Goal: Task Accomplishment & Management: Complete application form

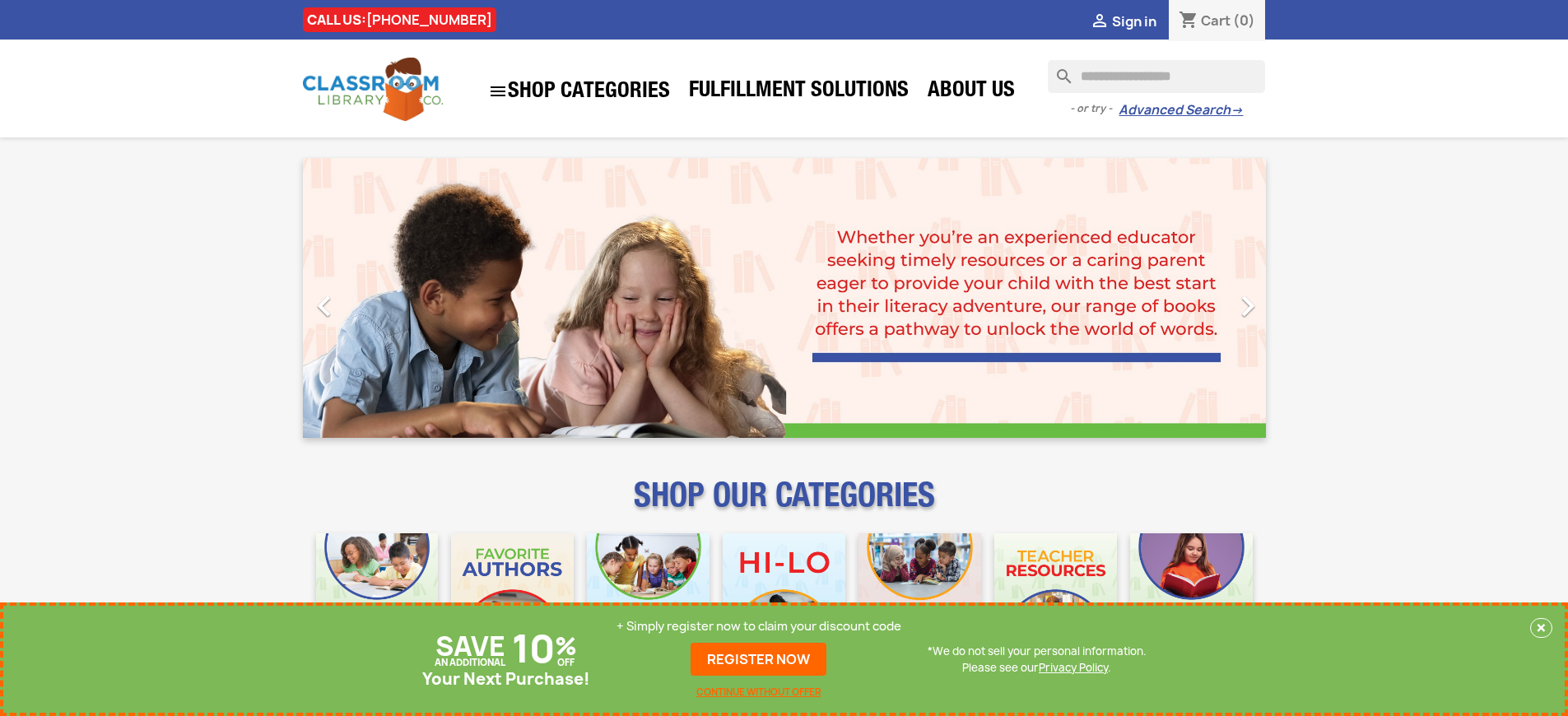
click at [759, 627] on p "+ Simply register now to claim your discount code" at bounding box center [759, 627] width 285 height 17
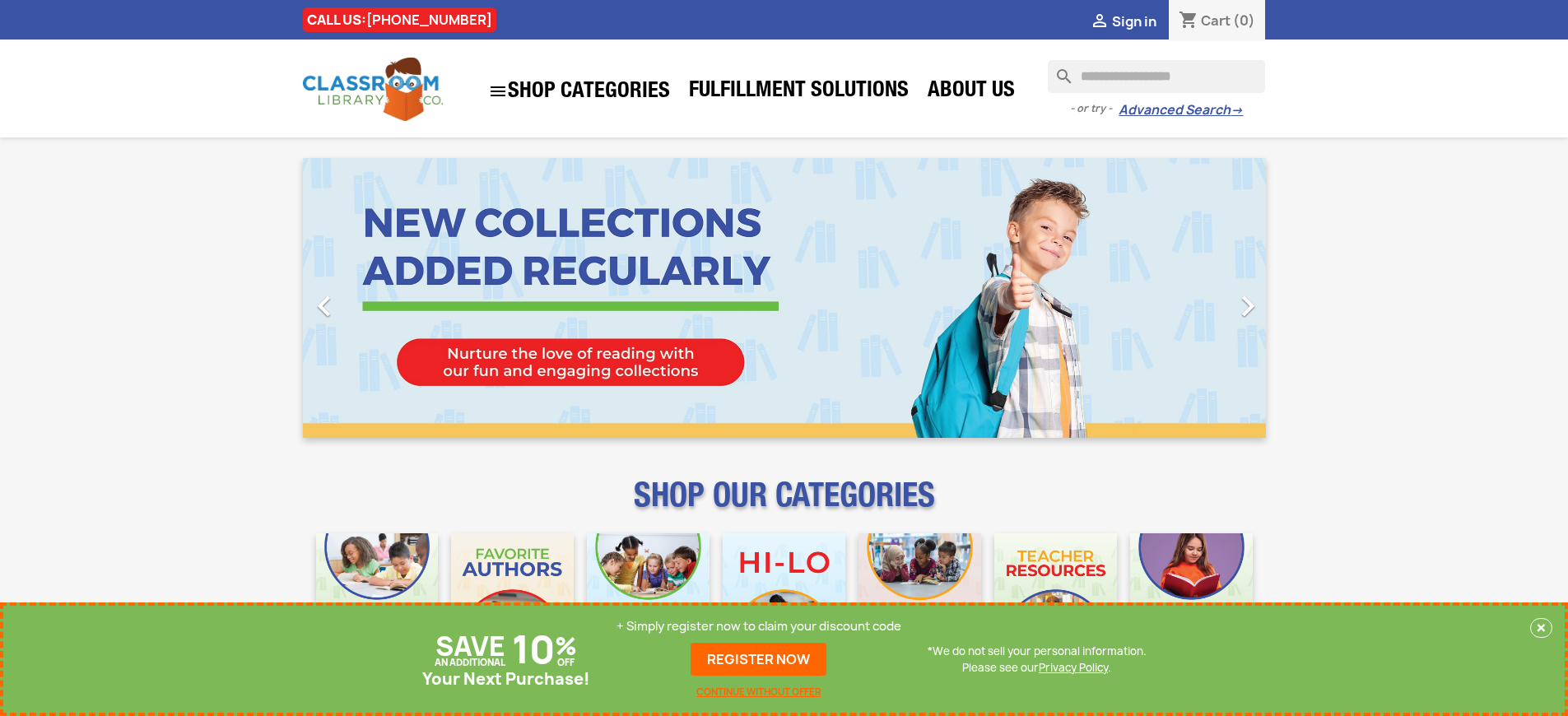
click at [759, 627] on p "+ Simply register now to claim your discount code" at bounding box center [759, 627] width 285 height 17
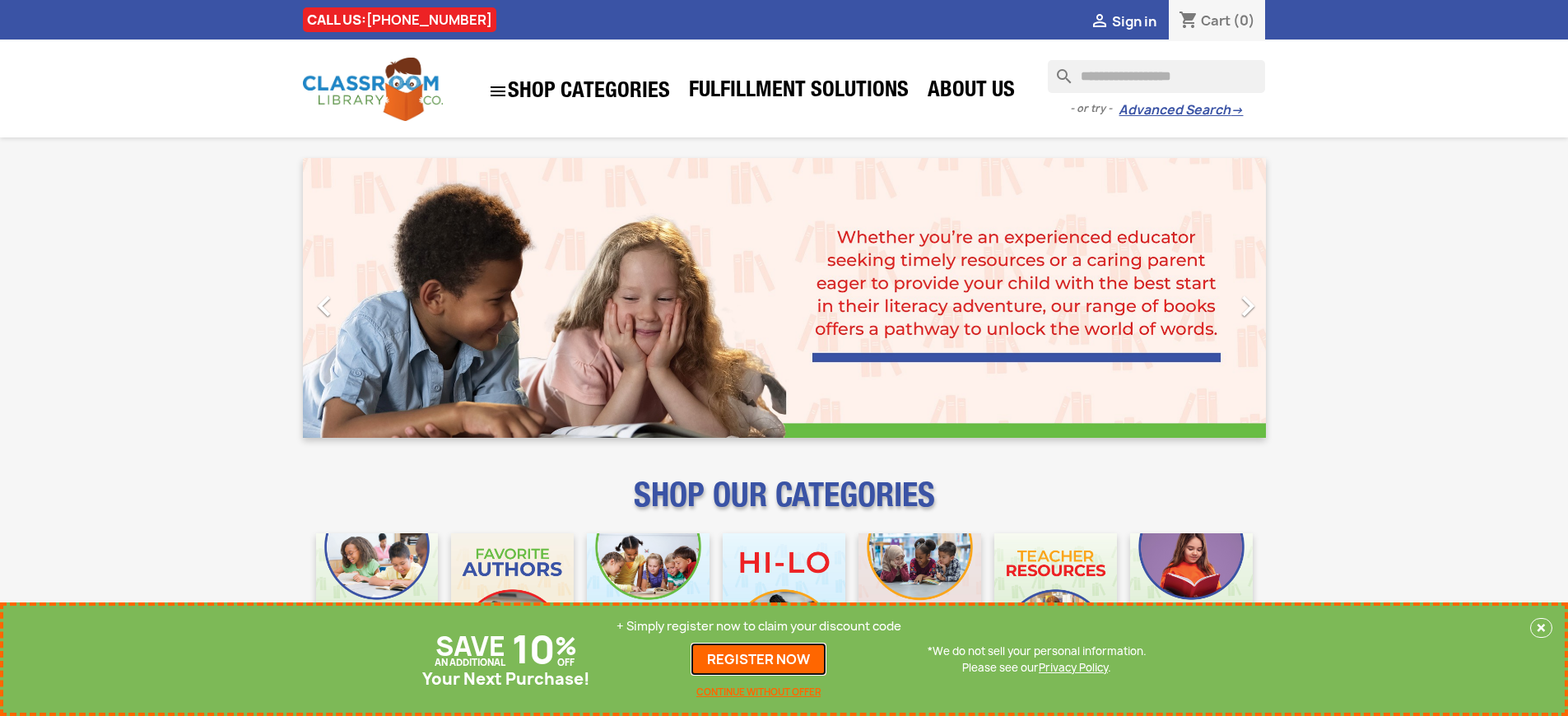
click at [759, 660] on link "REGISTER NOW" at bounding box center [758, 660] width 136 height 33
click at [759, 627] on p "+ Simply register now to claim your discount code" at bounding box center [759, 627] width 285 height 17
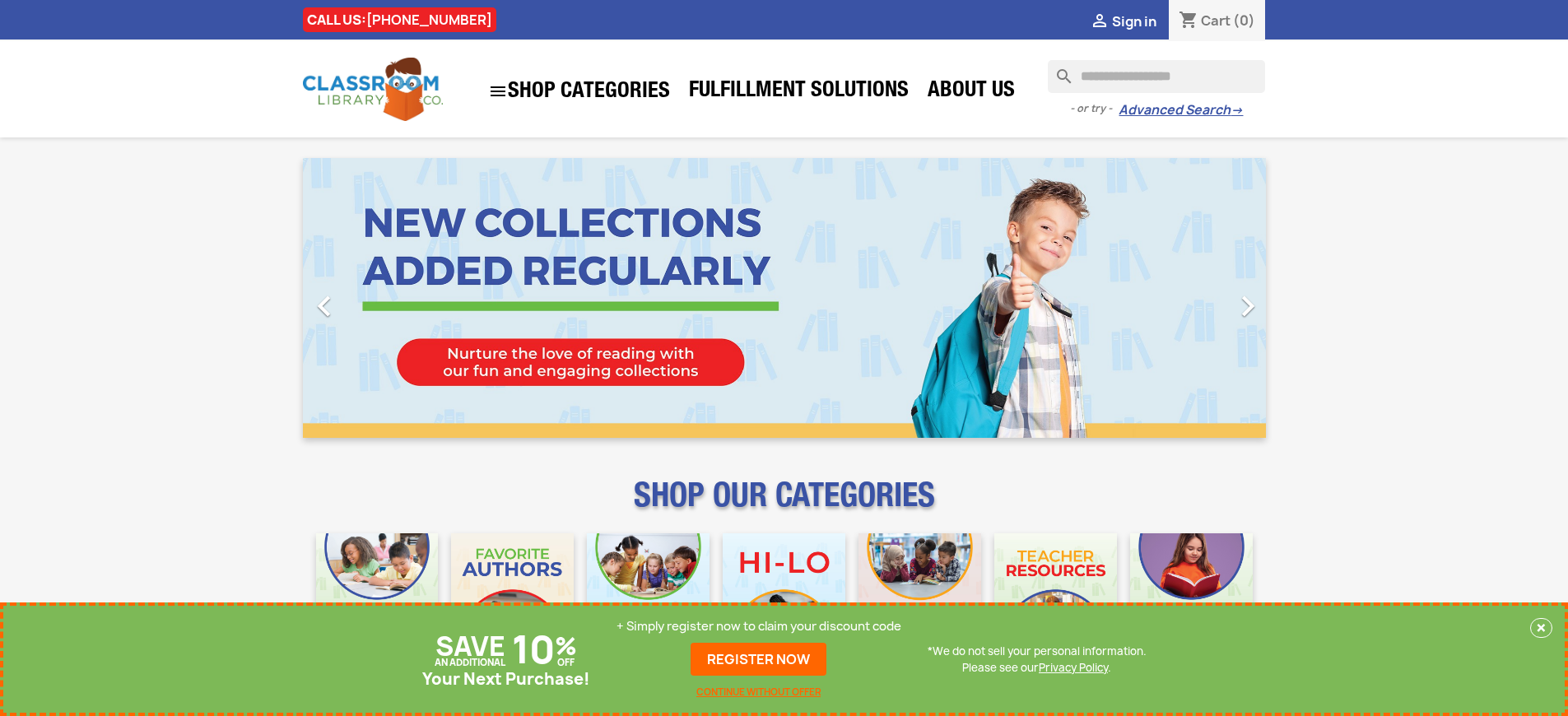
click at [759, 627] on p "+ Simply register now to claim your discount code" at bounding box center [759, 627] width 285 height 17
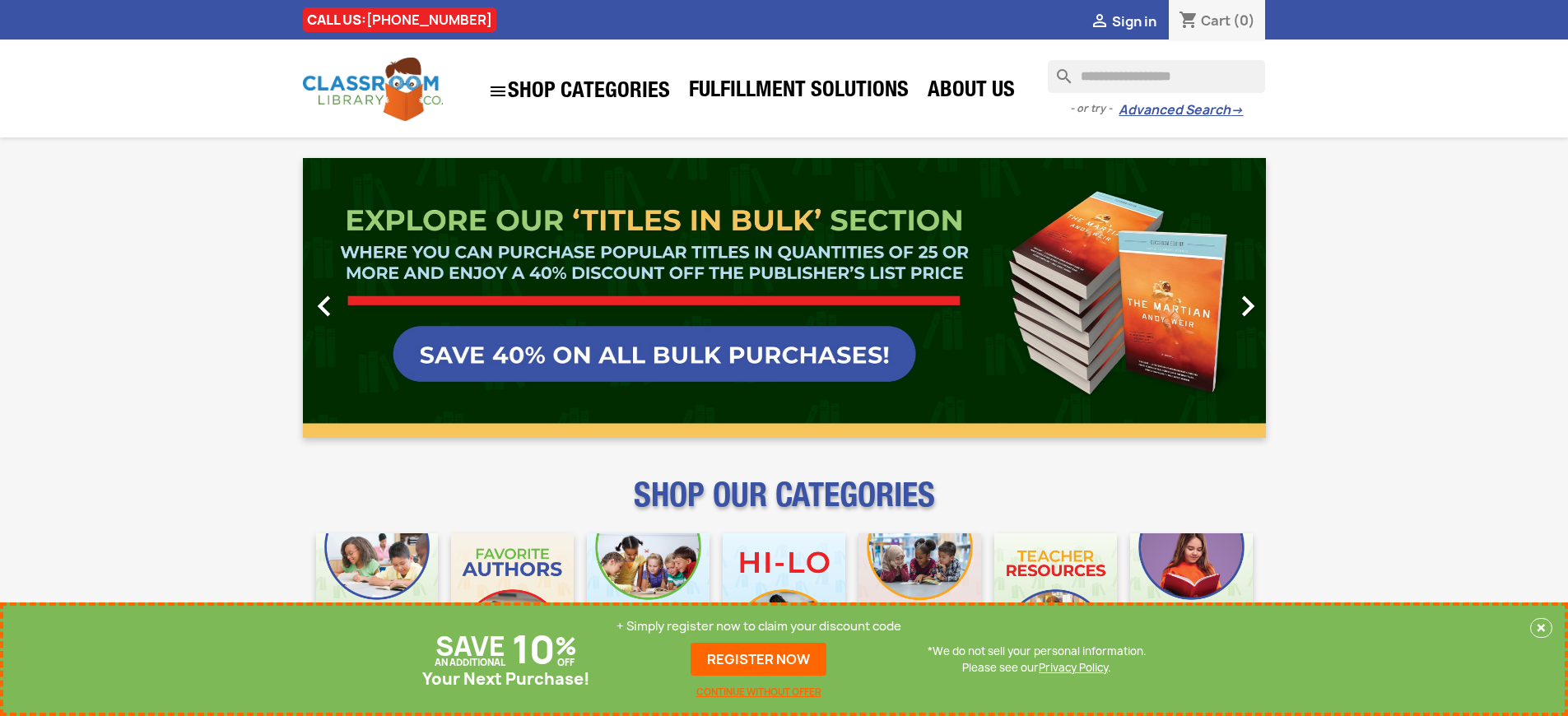
click at [759, 627] on p "+ Simply register now to claim your discount code" at bounding box center [759, 627] width 285 height 17
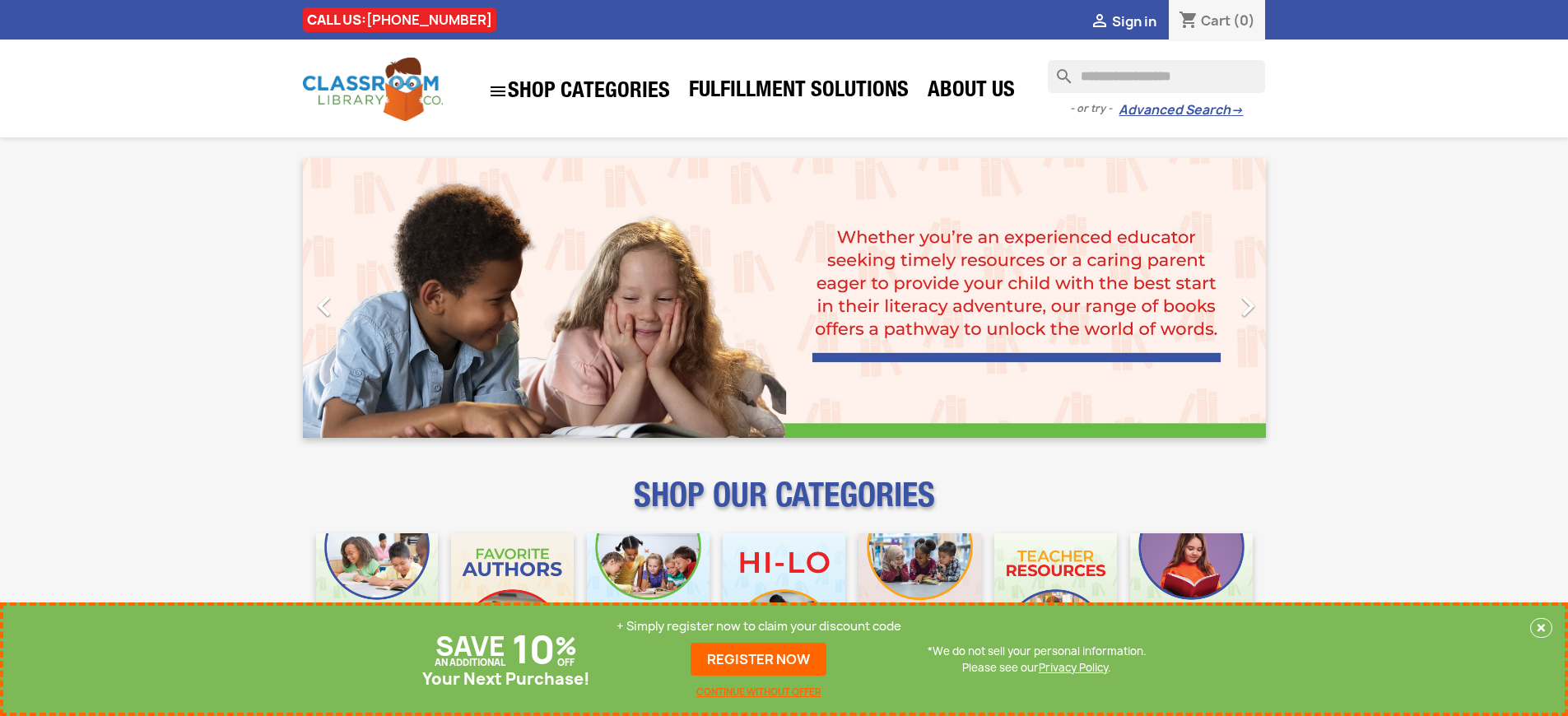
click at [759, 627] on p "+ Simply register now to claim your discount code" at bounding box center [759, 627] width 285 height 17
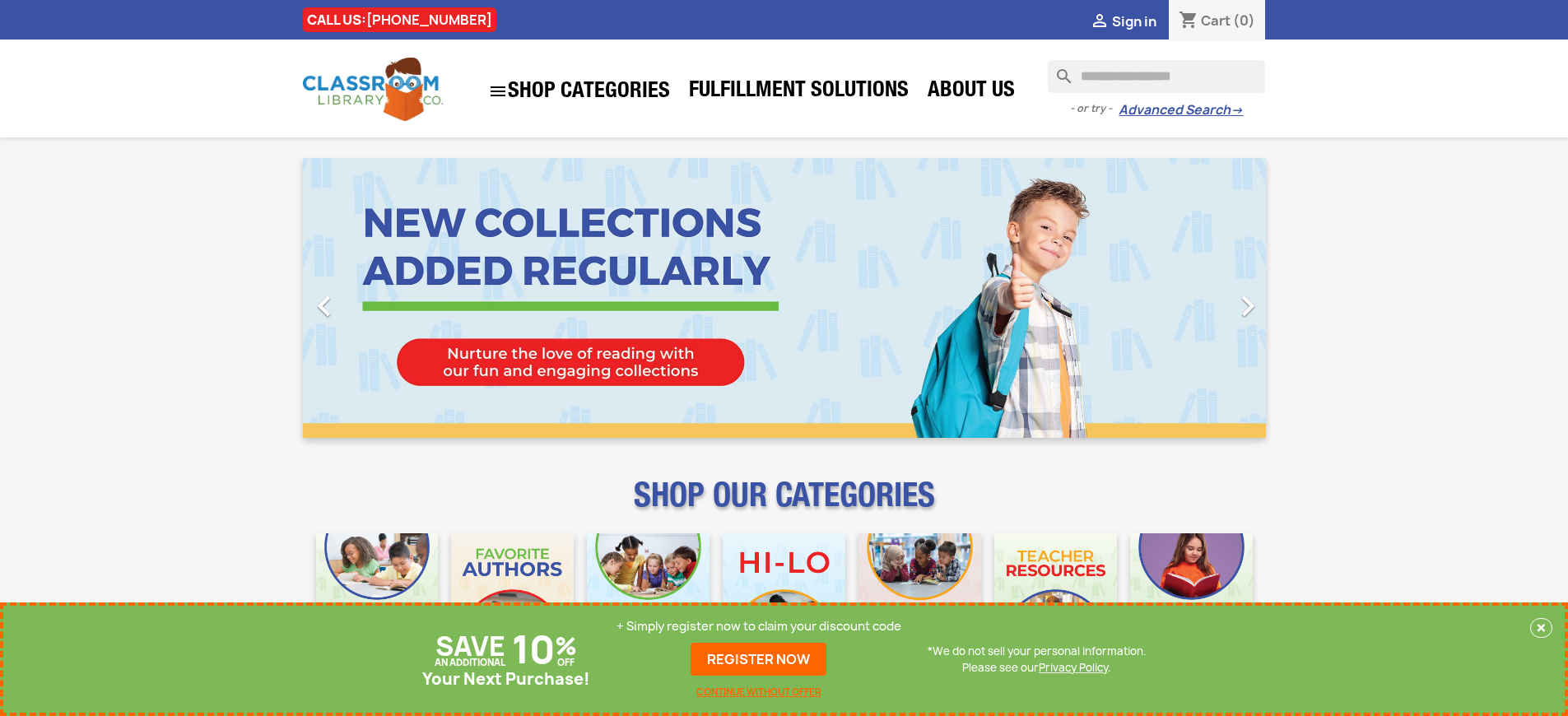
click at [759, 627] on p "+ Simply register now to claim your discount code" at bounding box center [759, 627] width 285 height 17
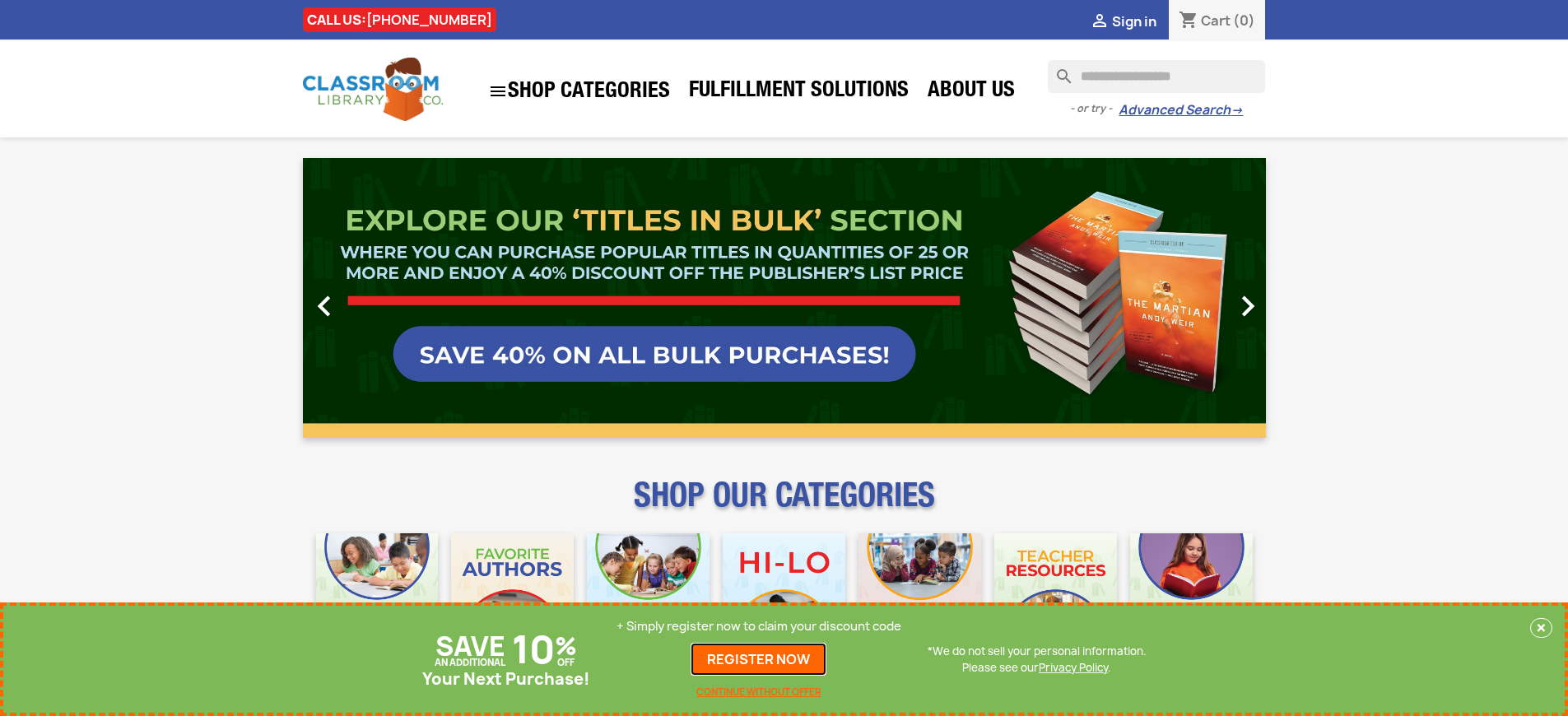
click at [759, 660] on link "REGISTER NOW" at bounding box center [758, 660] width 136 height 33
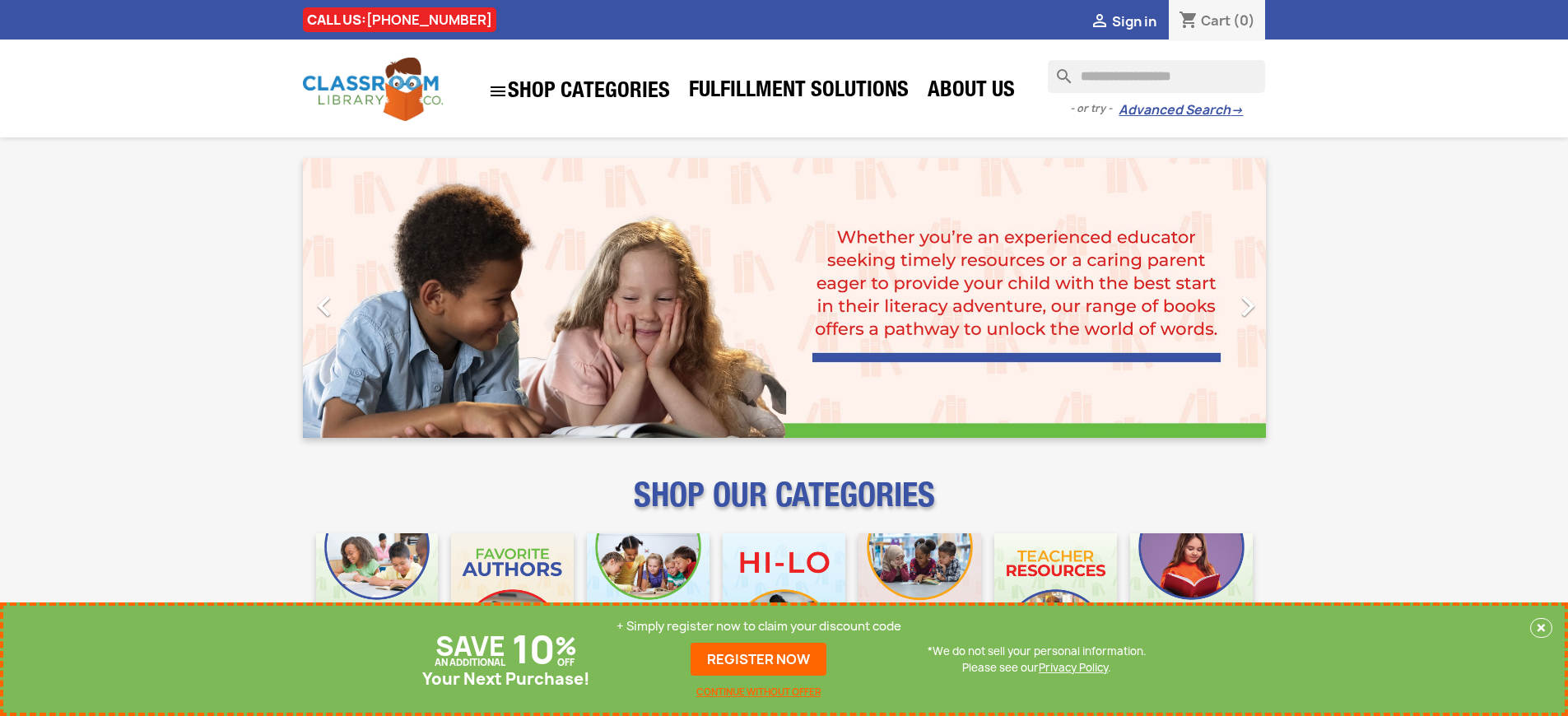
click at [759, 627] on p "+ Simply register now to claim your discount code" at bounding box center [759, 627] width 285 height 17
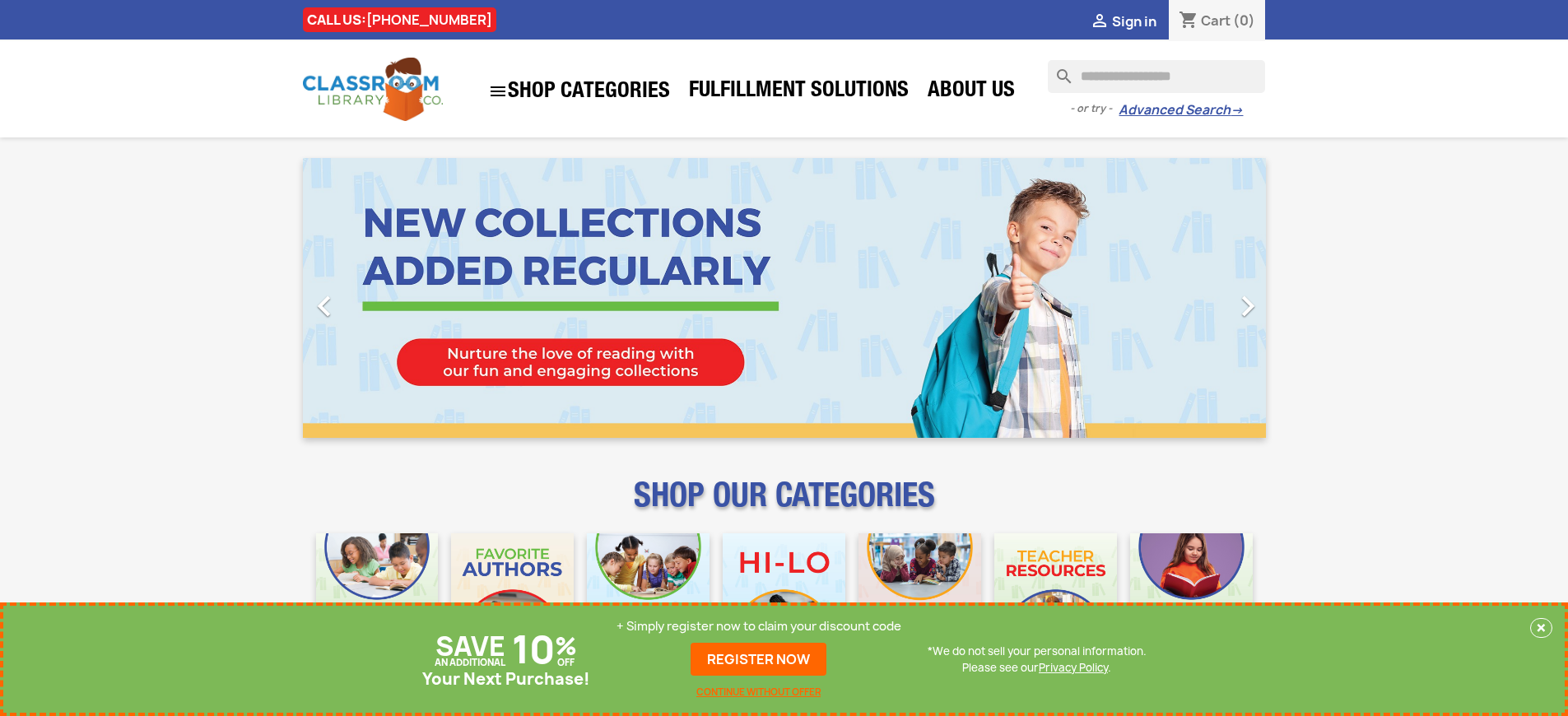
click at [759, 627] on p "+ Simply register now to claim your discount code" at bounding box center [759, 627] width 285 height 17
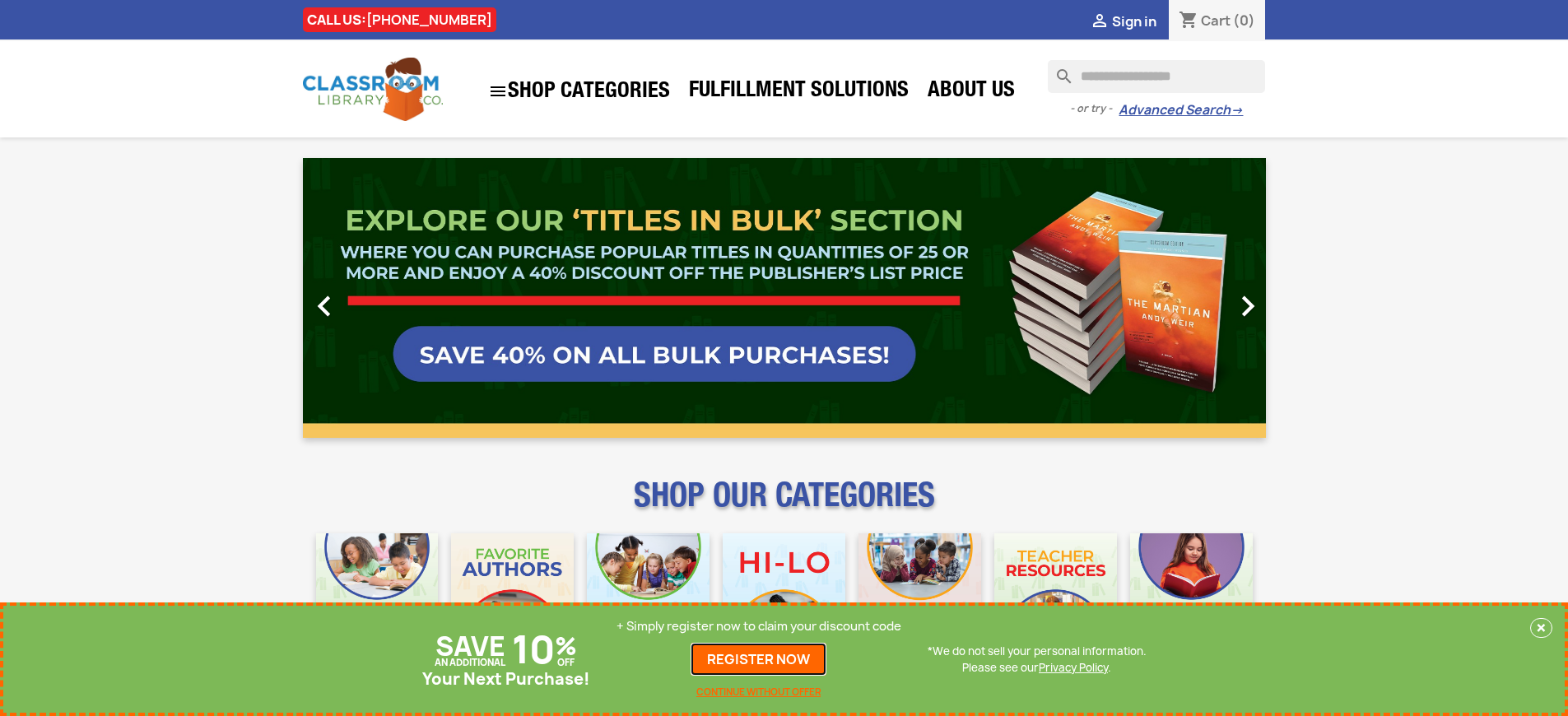
click at [759, 660] on link "REGISTER NOW" at bounding box center [758, 660] width 136 height 33
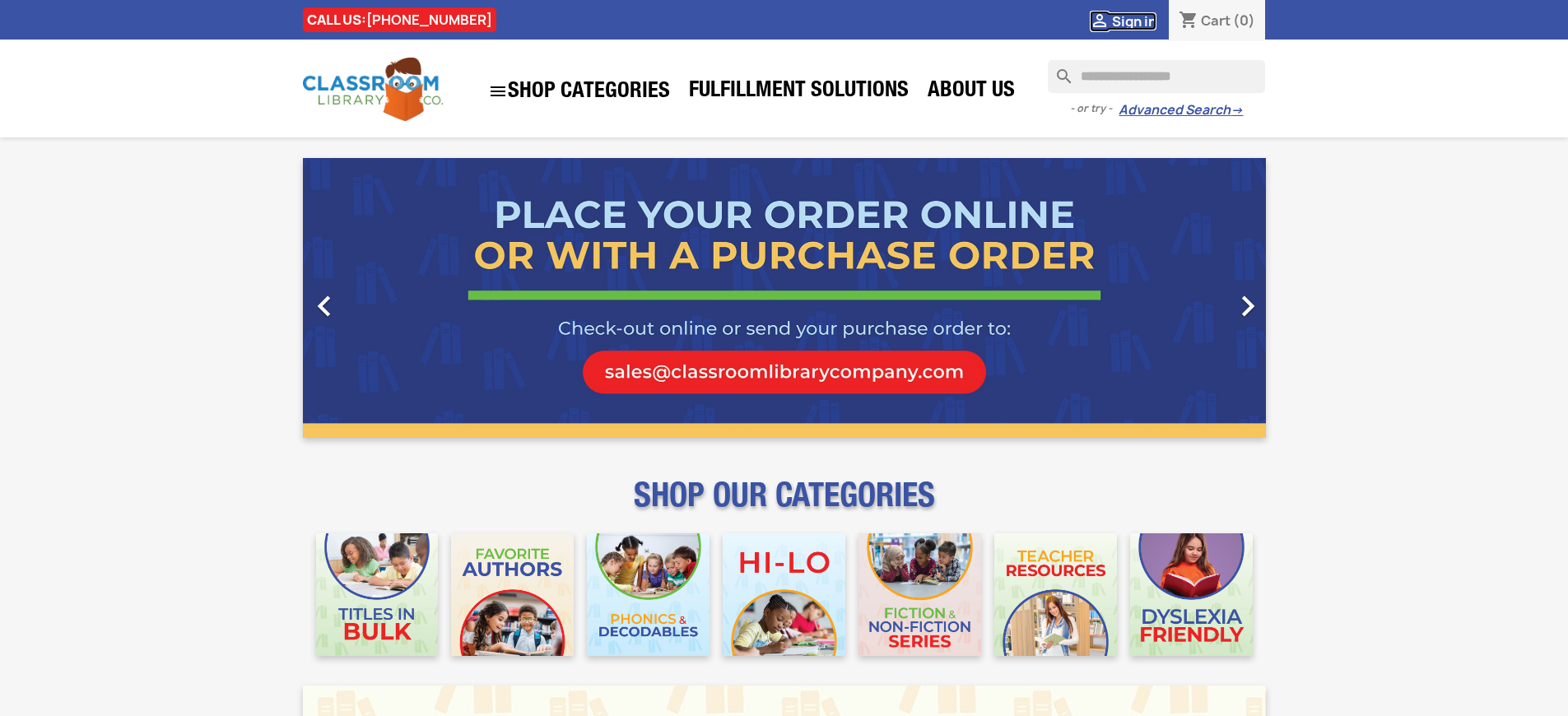
click at [1134, 21] on span "Sign in" at bounding box center [1135, 21] width 45 height 18
